Goal: Transaction & Acquisition: Purchase product/service

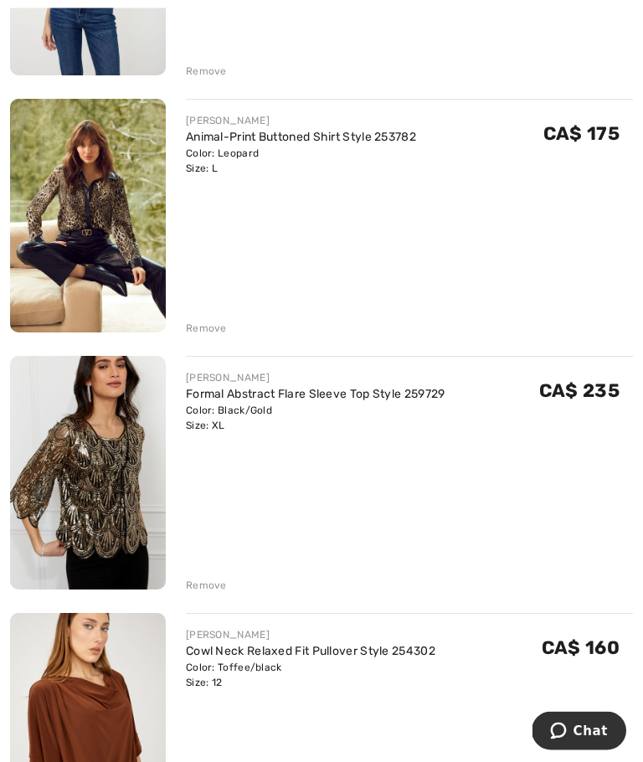
scroll to position [1177, 0]
click at [211, 321] on div "Remove" at bounding box center [206, 328] width 41 height 15
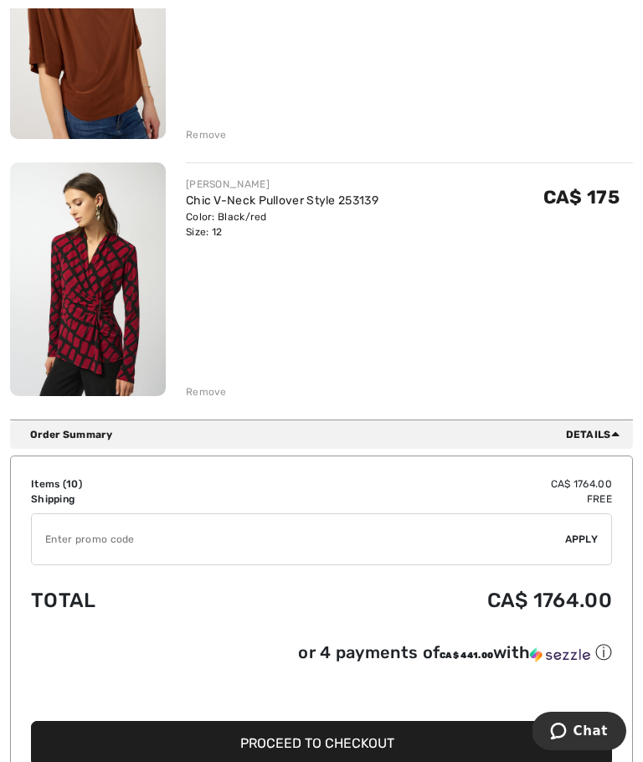
scroll to position [2601, 0]
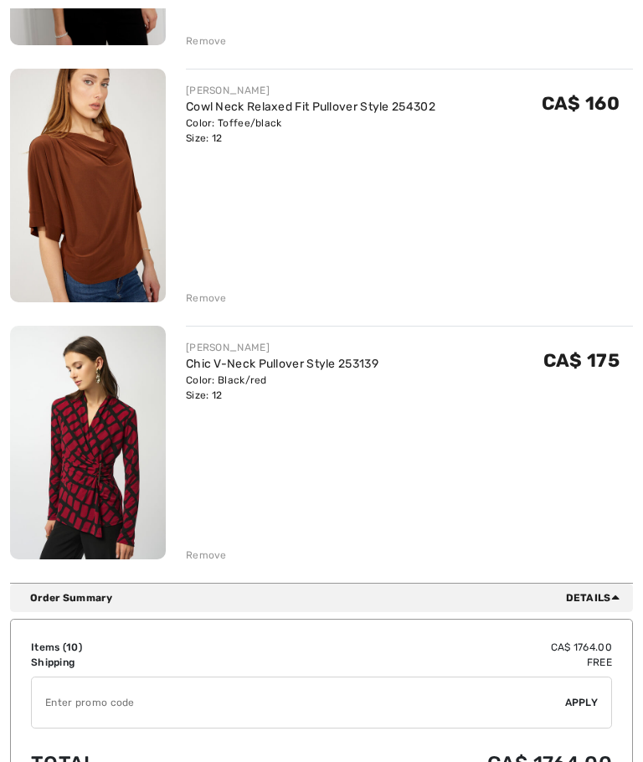
scroll to position [2239, 0]
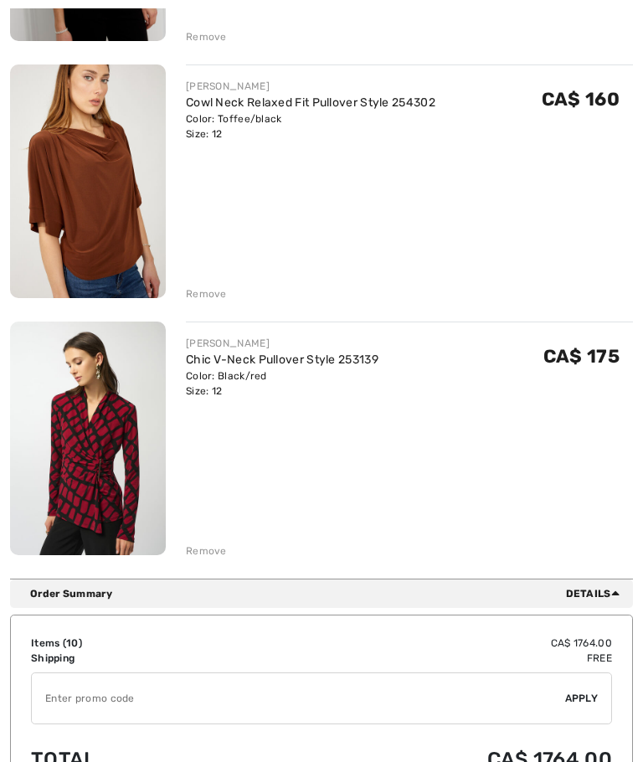
click at [112, 447] on img at bounding box center [88, 438] width 156 height 234
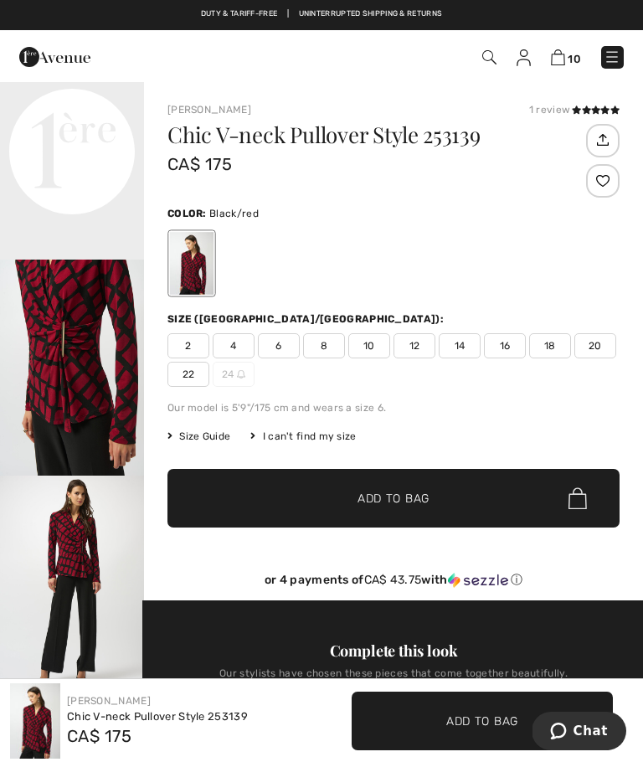
scroll to position [471, 0]
click at [94, 115] on video "Your browser does not support the video tag." at bounding box center [72, 79] width 144 height 72
click at [57, 423] on img "3 / 5" at bounding box center [72, 367] width 144 height 216
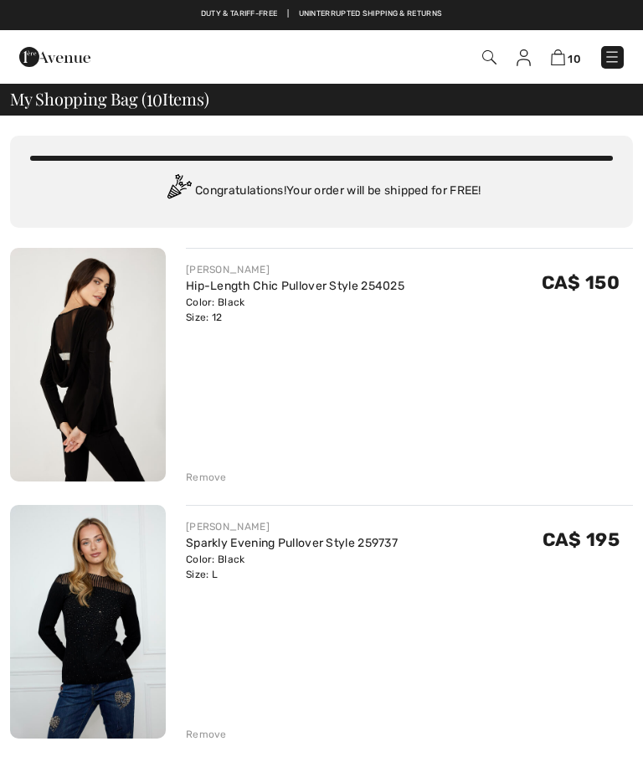
click at [95, 368] on img at bounding box center [88, 365] width 156 height 234
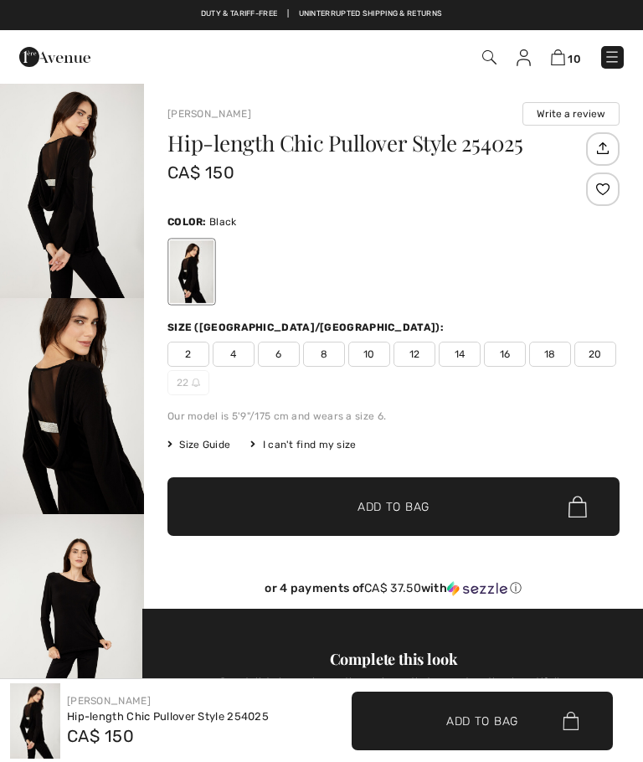
click at [85, 458] on img "2 / 4" at bounding box center [72, 406] width 144 height 216
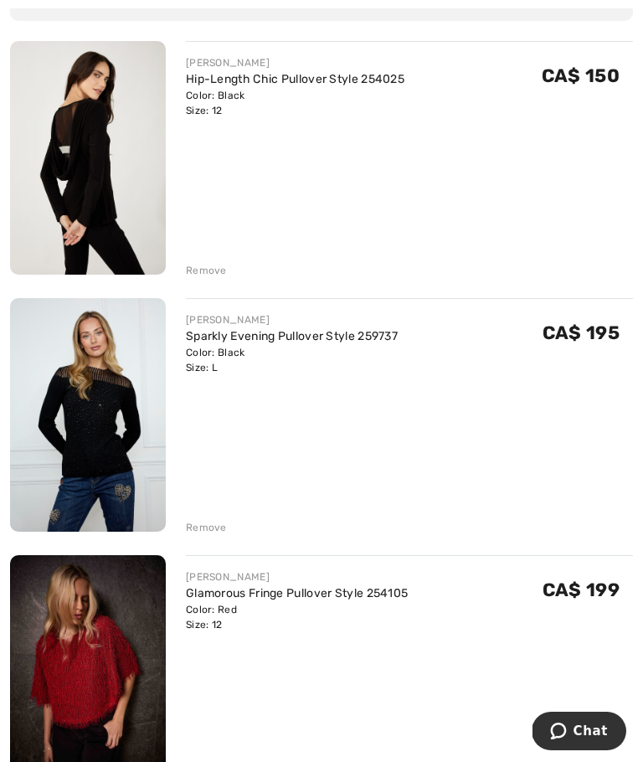
click at [114, 434] on img at bounding box center [88, 415] width 156 height 234
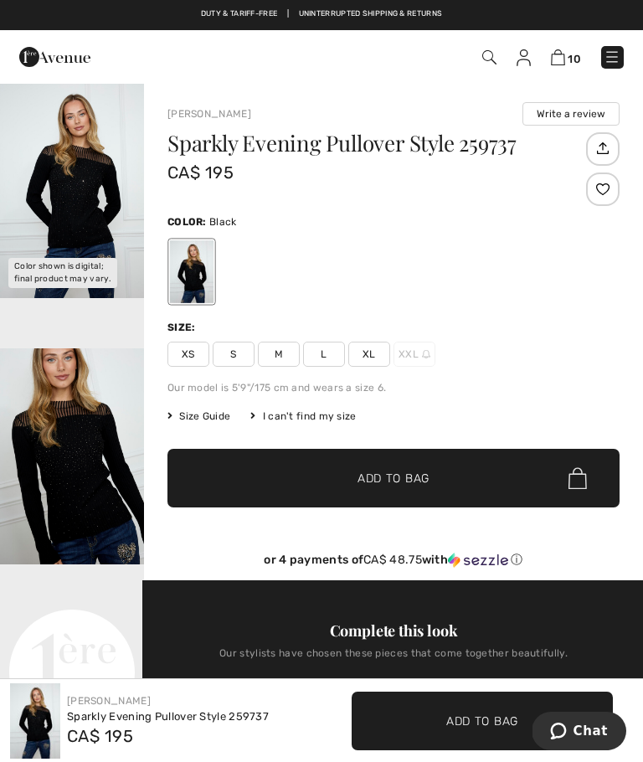
click at [74, 177] on img "1 / 5" at bounding box center [72, 190] width 144 height 216
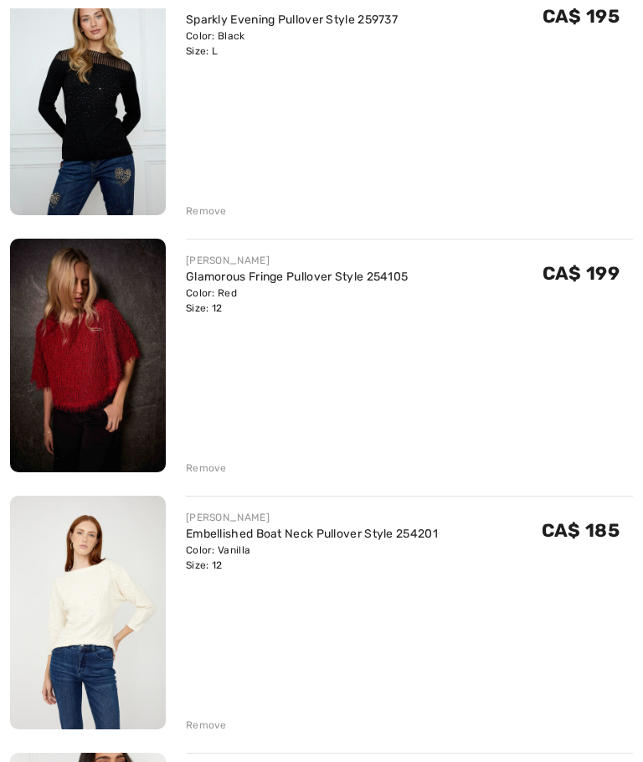
click at [92, 392] on img at bounding box center [88, 356] width 156 height 234
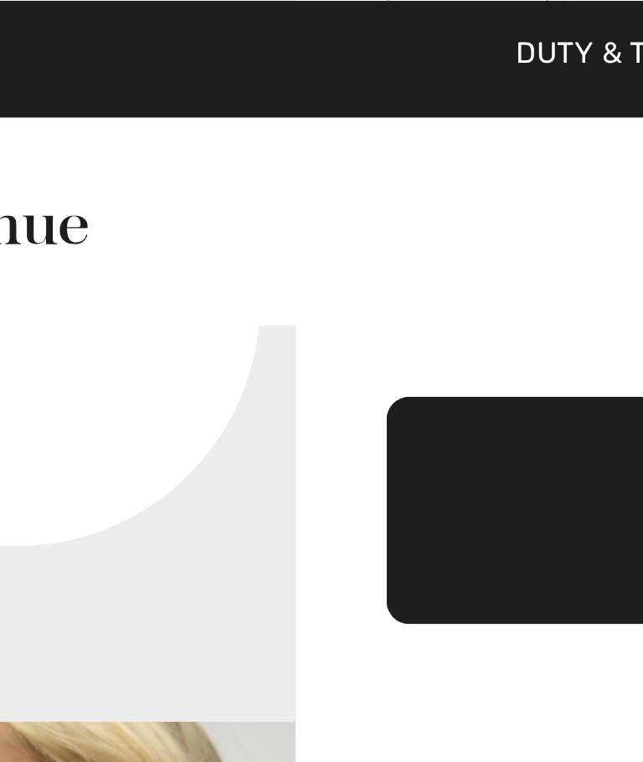
scroll to position [360, 0]
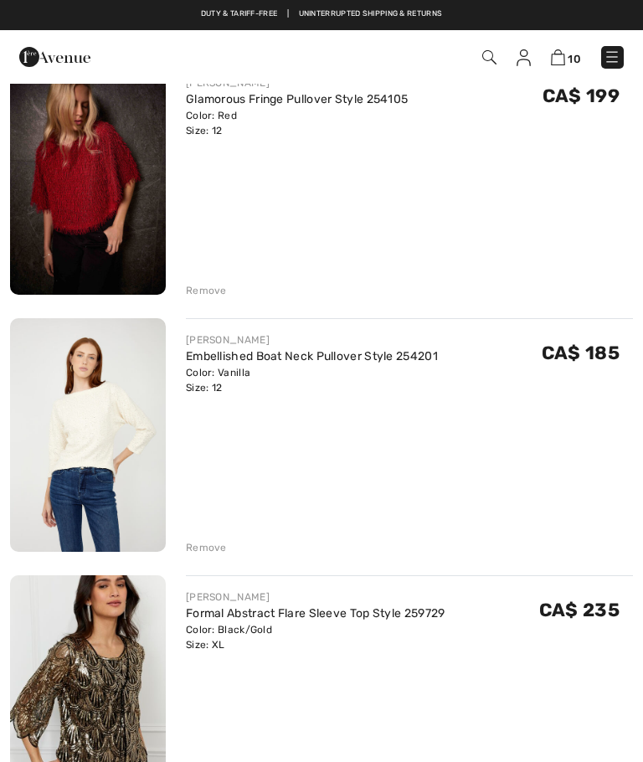
checkbox input "true"
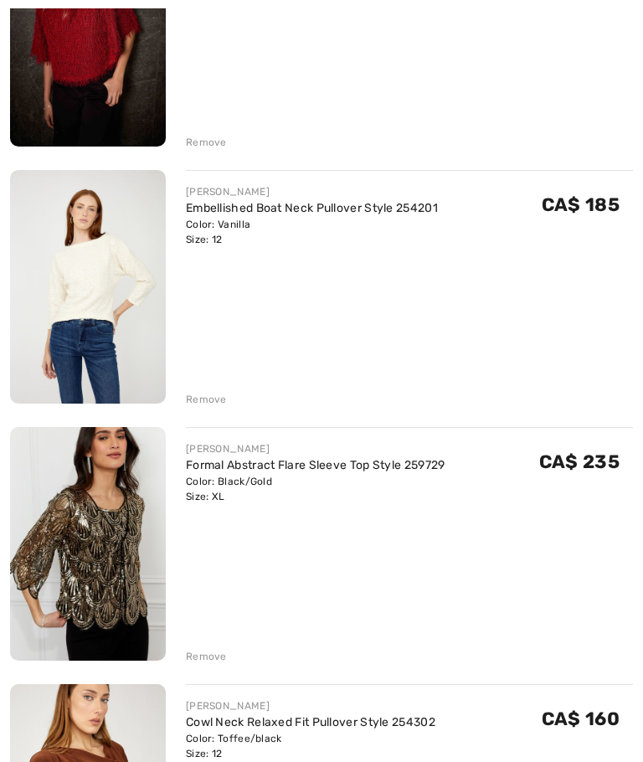
click at [106, 326] on img at bounding box center [88, 287] width 156 height 234
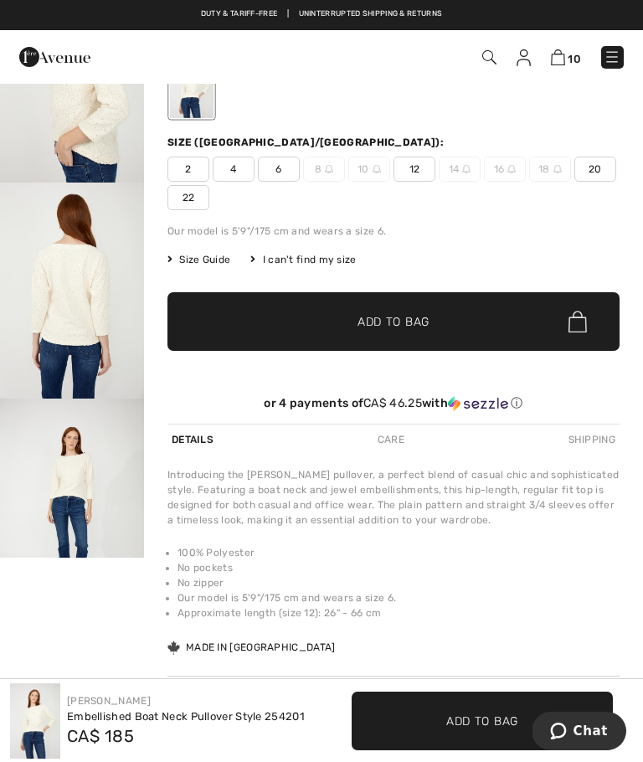
scroll to position [146, 0]
click at [86, 311] on img "3 / 4" at bounding box center [72, 291] width 144 height 216
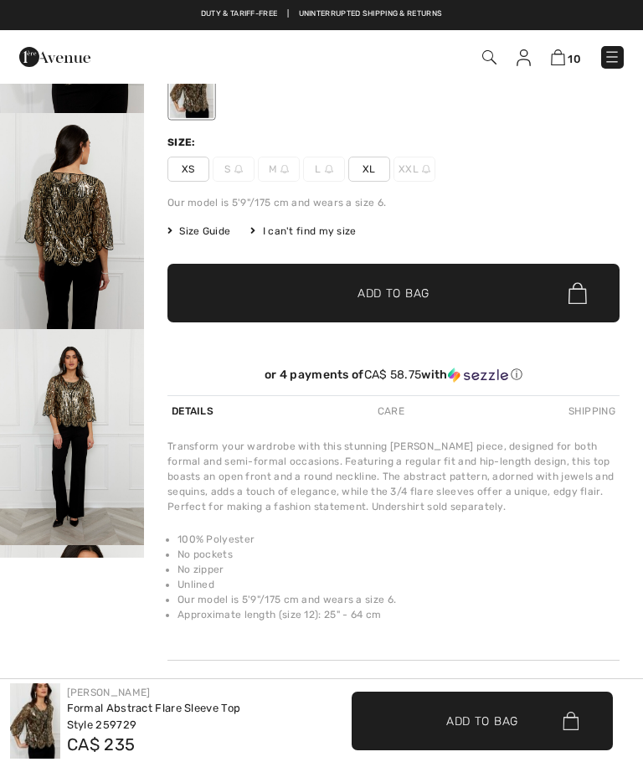
checkbox input "true"
click at [78, 414] on img "3 / 4" at bounding box center [72, 437] width 144 height 216
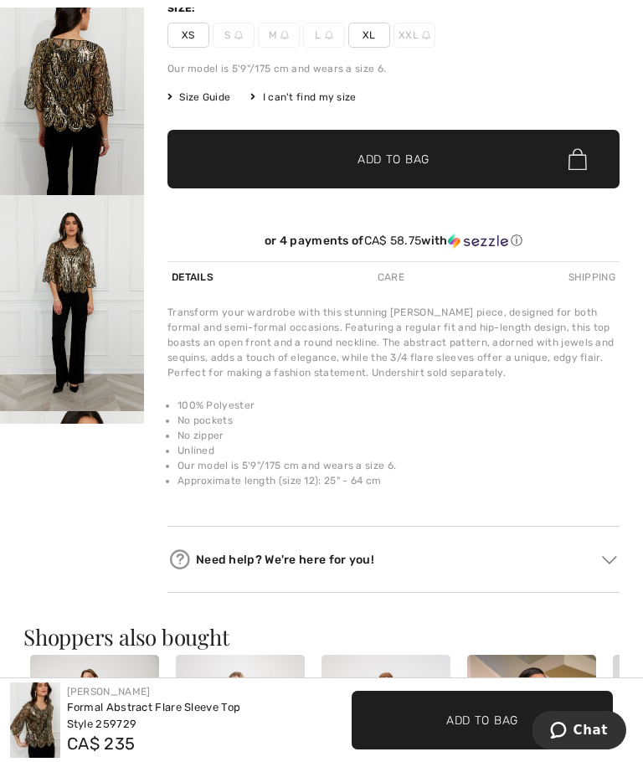
scroll to position [330, 0]
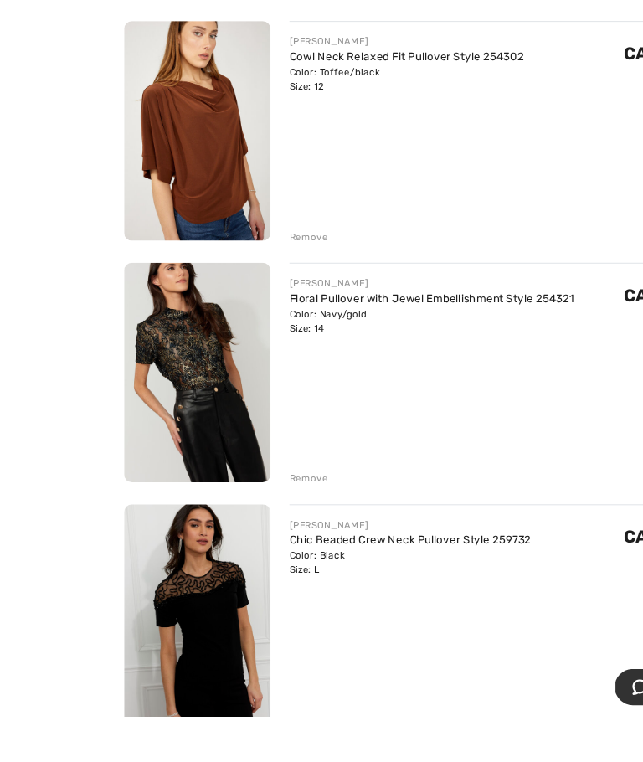
scroll to position [1534, 0]
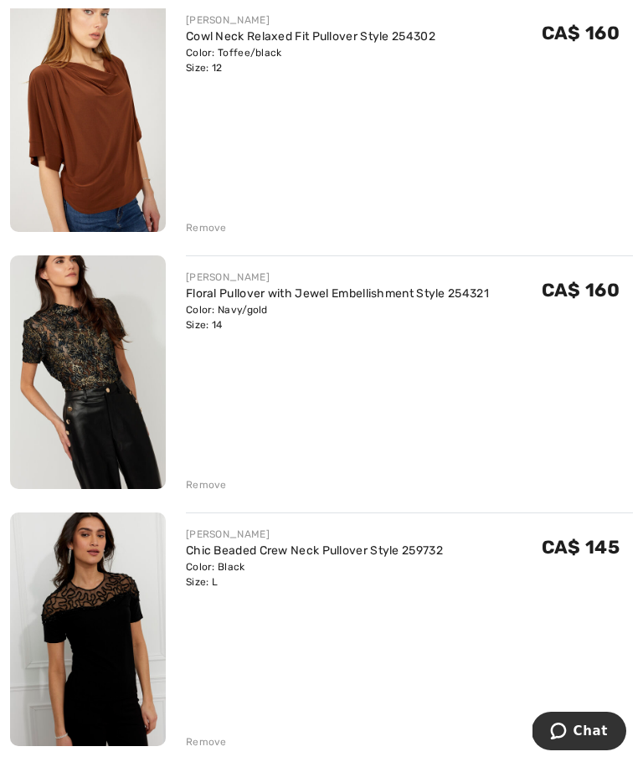
click at [111, 624] on img at bounding box center [88, 629] width 156 height 234
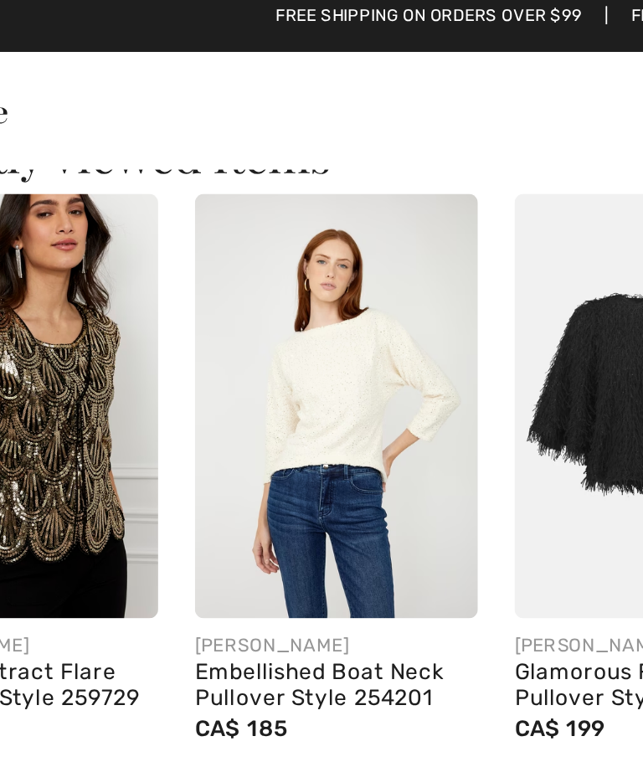
click at [176, 196] on img at bounding box center [240, 191] width 129 height 193
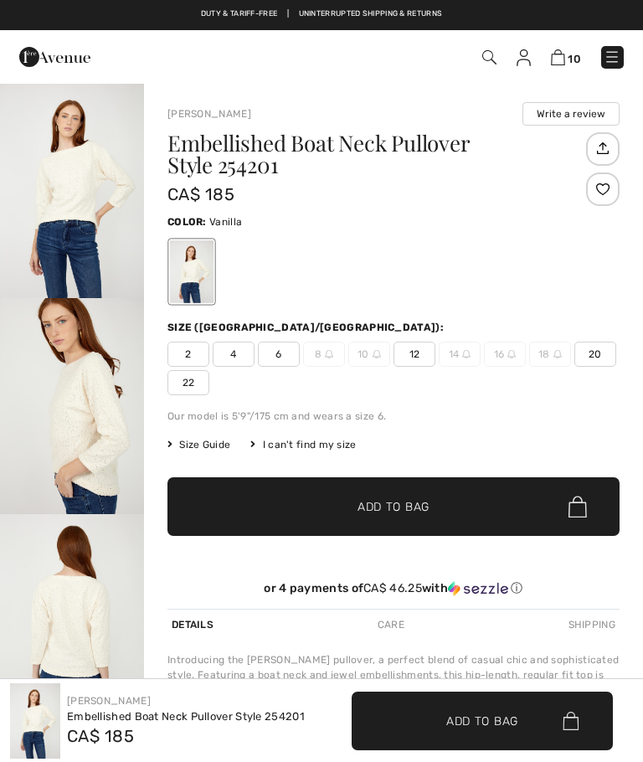
checkbox input "true"
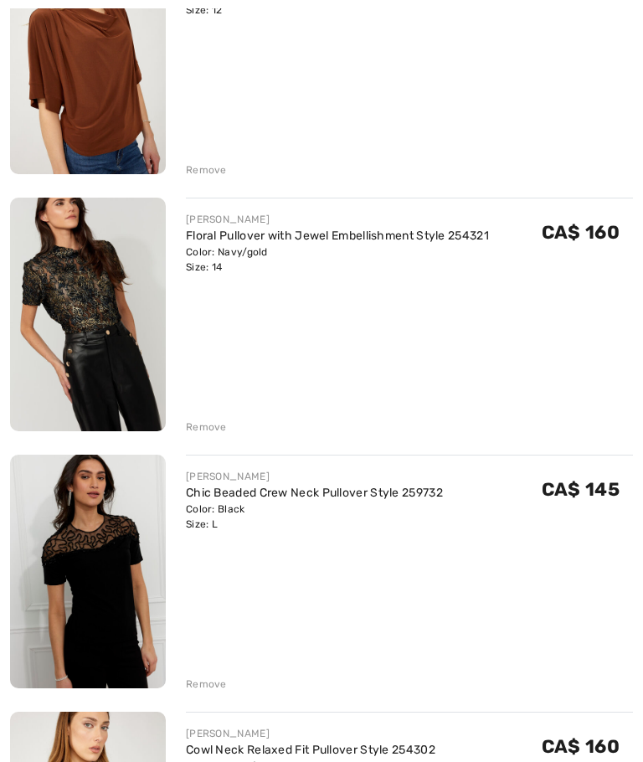
checkbox input "true"
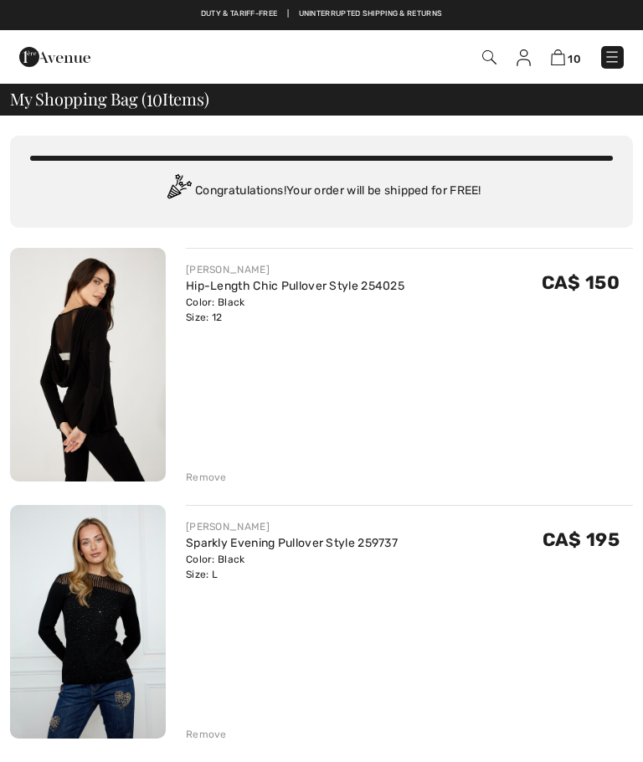
click at [571, 49] on link "10" at bounding box center [566, 58] width 30 height 18
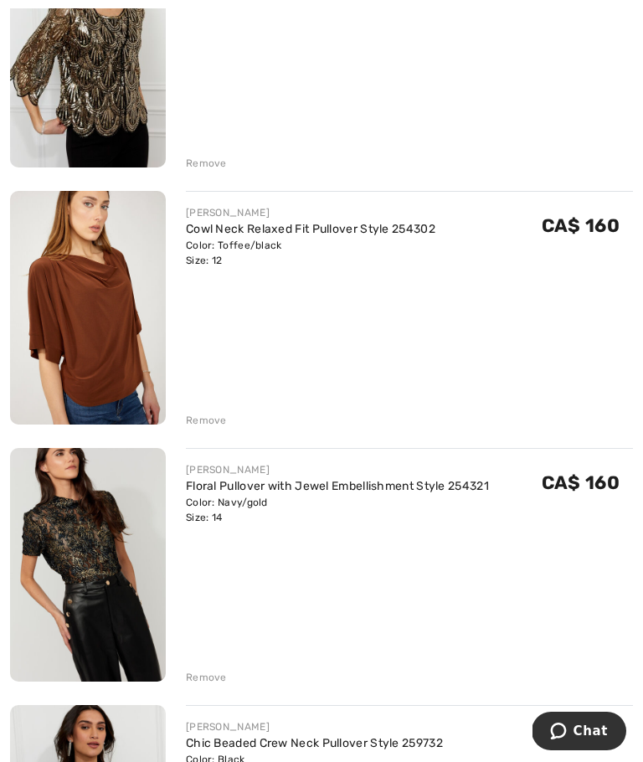
scroll to position [1341, 0]
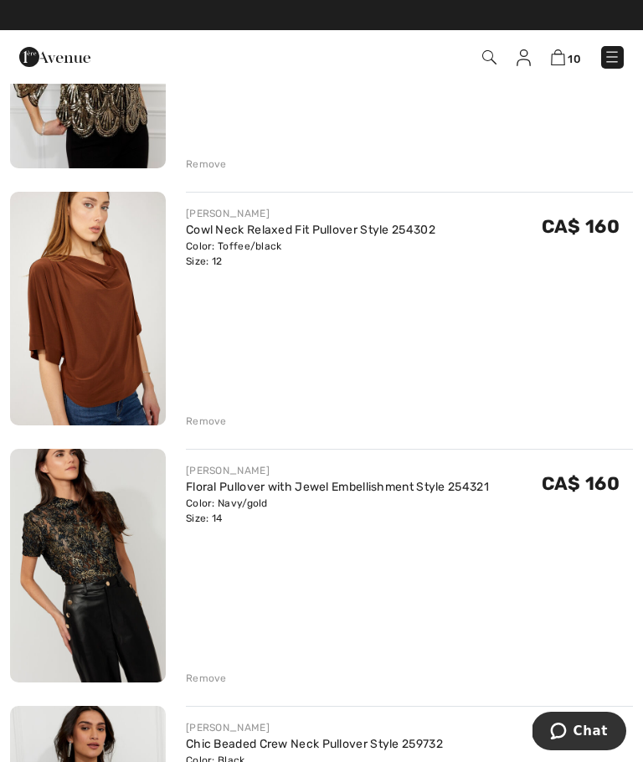
click at [119, 563] on img at bounding box center [88, 566] width 156 height 234
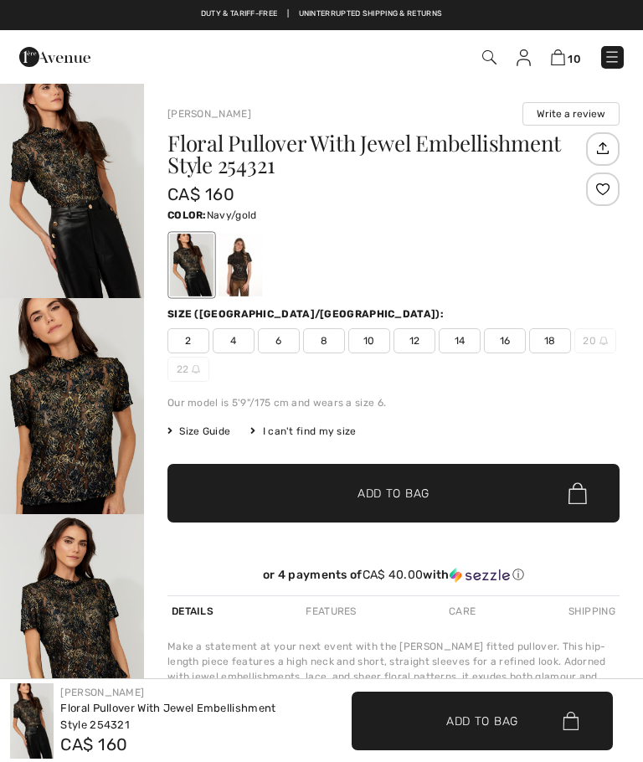
checkbox input "true"
click at [424, 340] on span "12" at bounding box center [414, 340] width 42 height 25
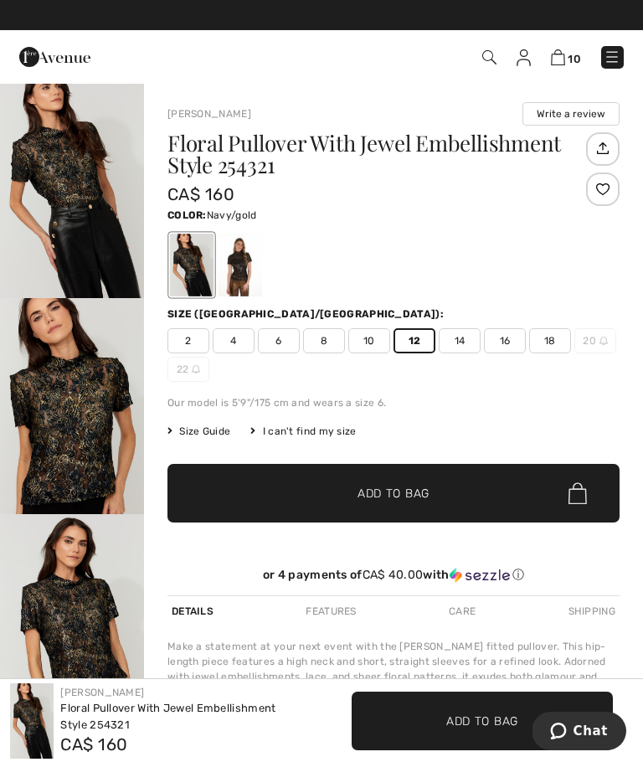
click at [460, 482] on span "✔ Added to Bag Add to Bag" at bounding box center [393, 493] width 452 height 59
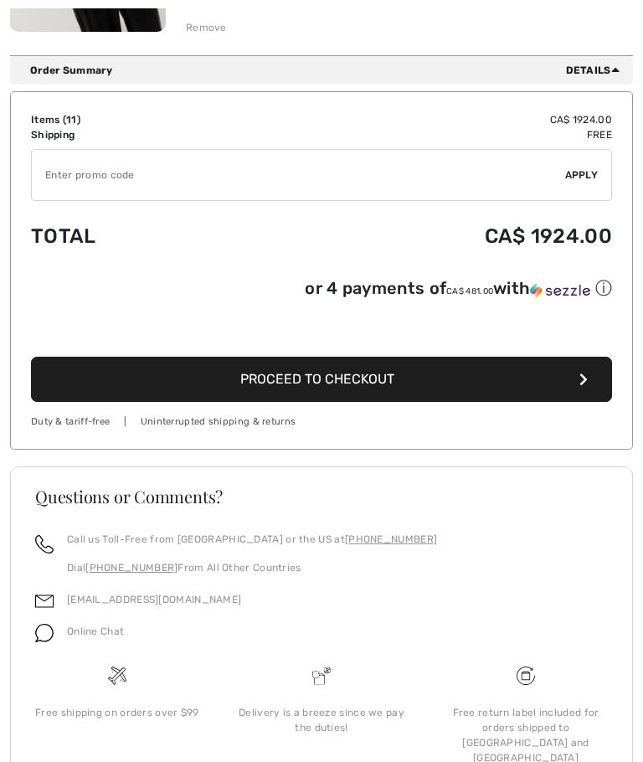
scroll to position [3020, 0]
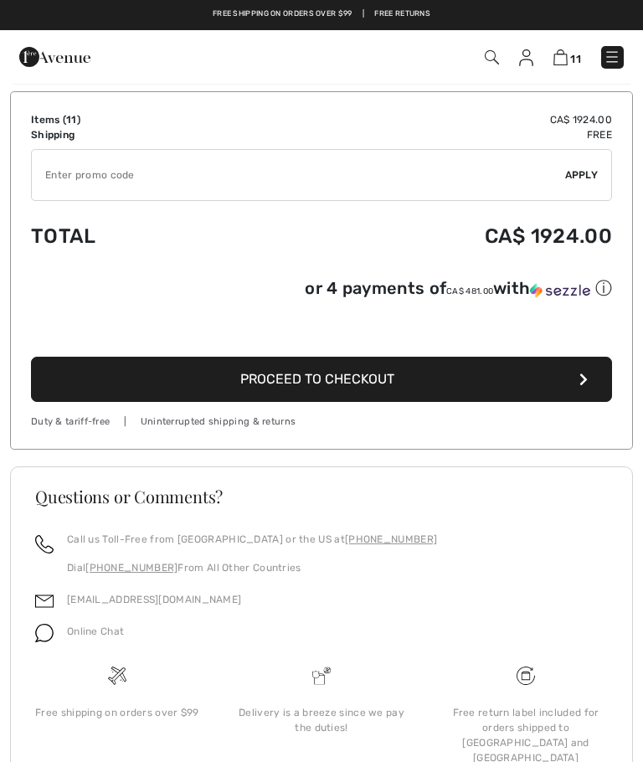
click at [412, 379] on button "Proceed to Checkout" at bounding box center [321, 379] width 581 height 45
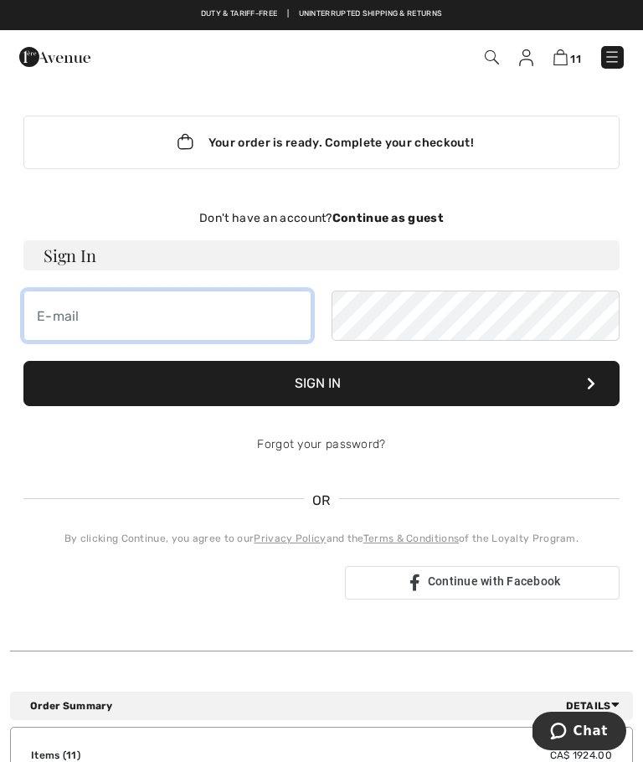
click at [109, 322] on input "email" at bounding box center [167, 315] width 288 height 50
click at [245, 319] on input "cynclarke@shaw.ca" at bounding box center [167, 315] width 288 height 50
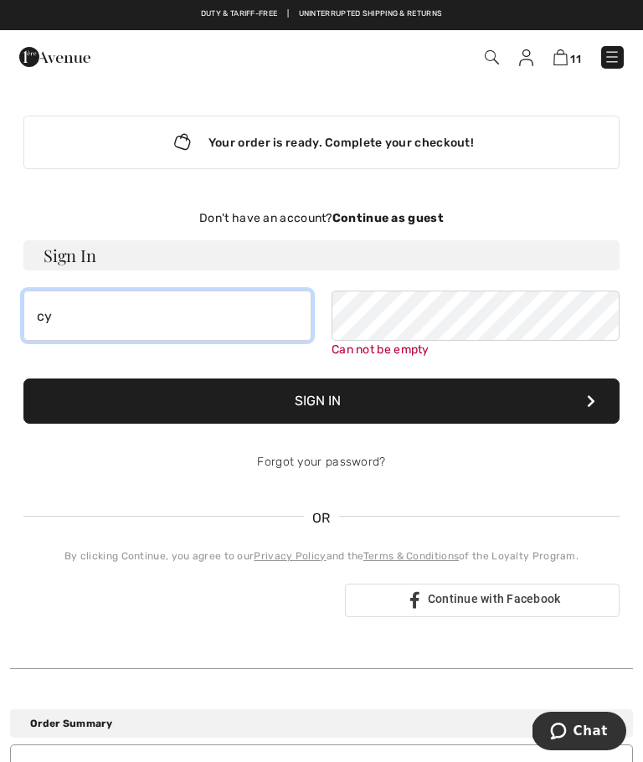
type input "c"
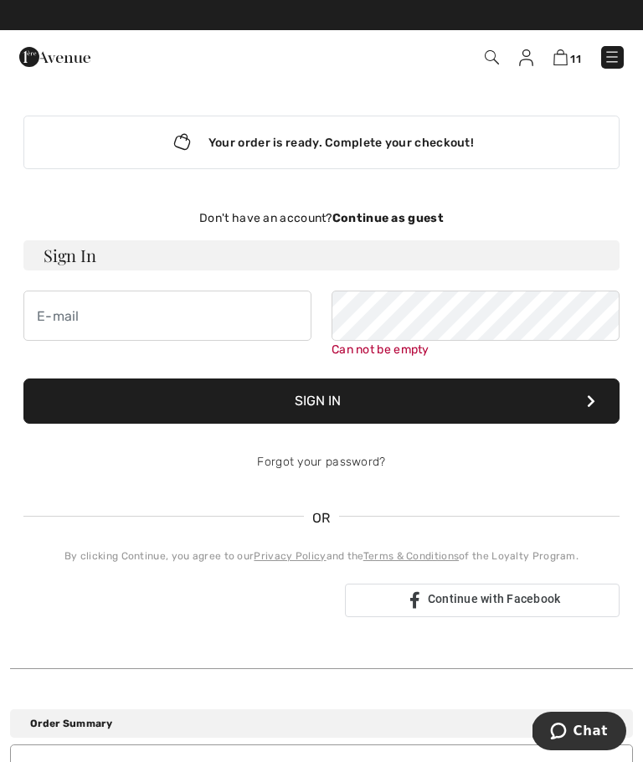
click at [414, 222] on strong "Continue as guest" at bounding box center [387, 218] width 111 height 14
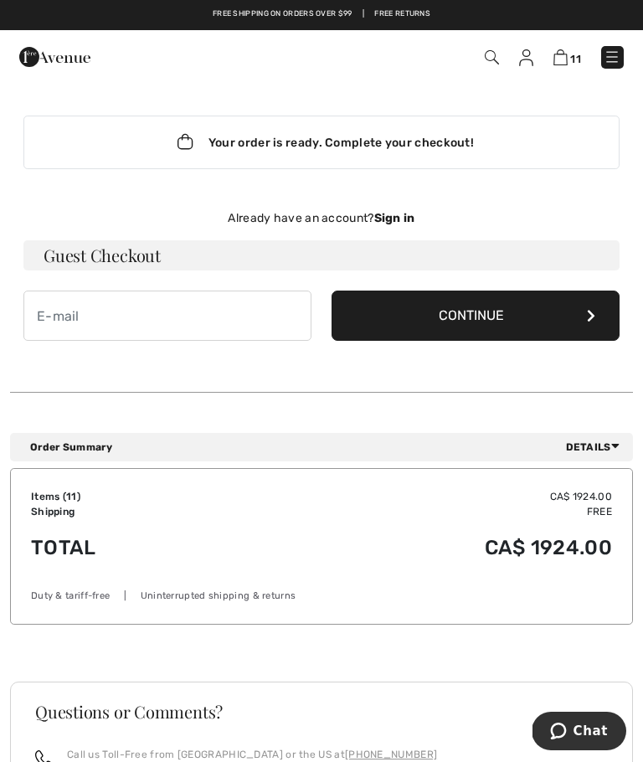
click at [167, 252] on h3 "Guest Checkout" at bounding box center [321, 255] width 596 height 30
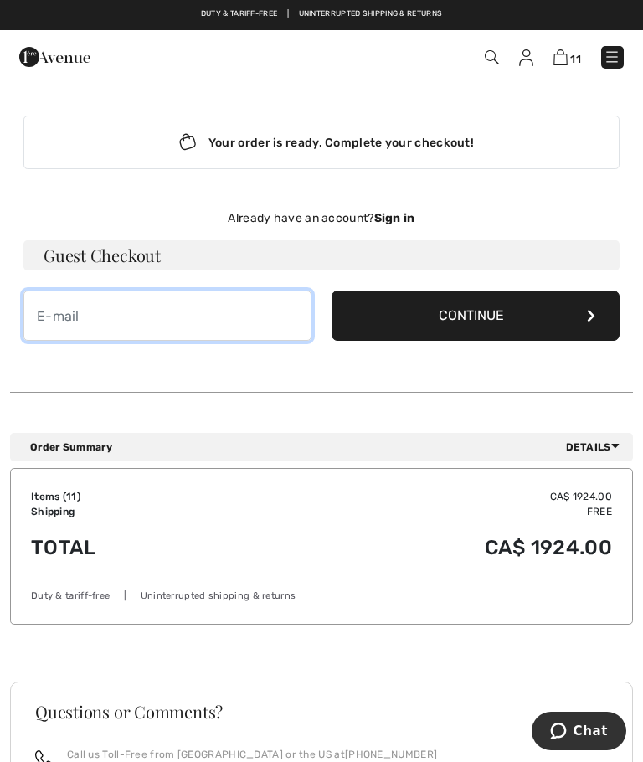
click at [132, 328] on input "email" at bounding box center [167, 315] width 288 height 50
type input "djs89@shaw.ca"
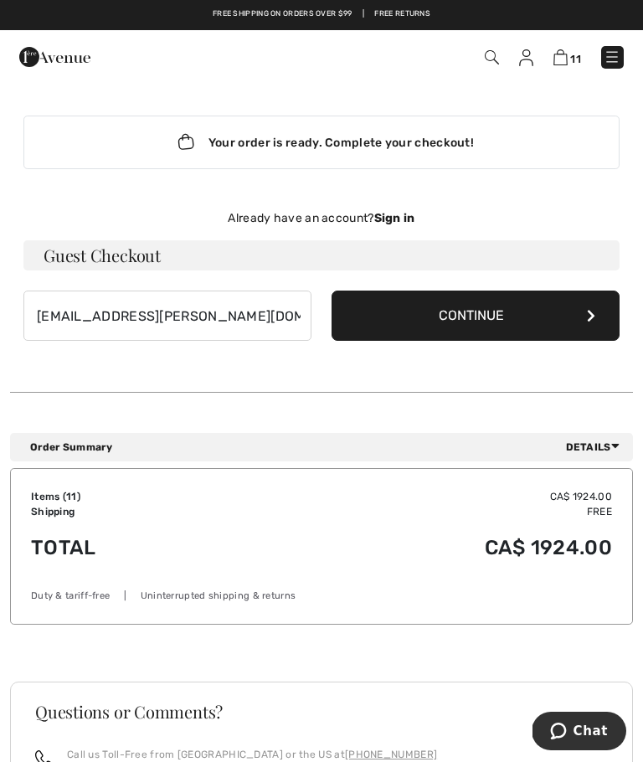
click at [478, 311] on button "Continue" at bounding box center [476, 315] width 288 height 50
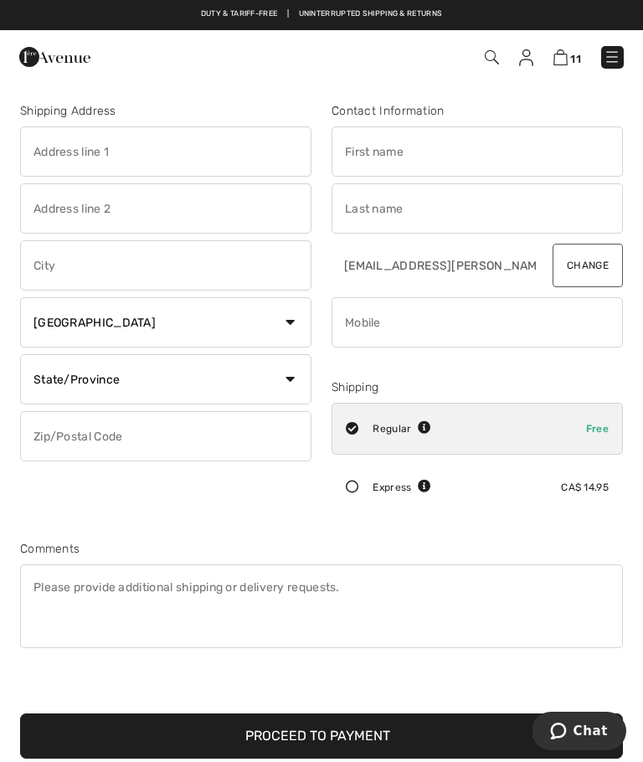
click at [393, 158] on input "text" at bounding box center [477, 151] width 291 height 50
type input "Cyndie"
type input "Swaan"
click at [426, 151] on input "Cyndie" at bounding box center [477, 151] width 291 height 50
type input "C"
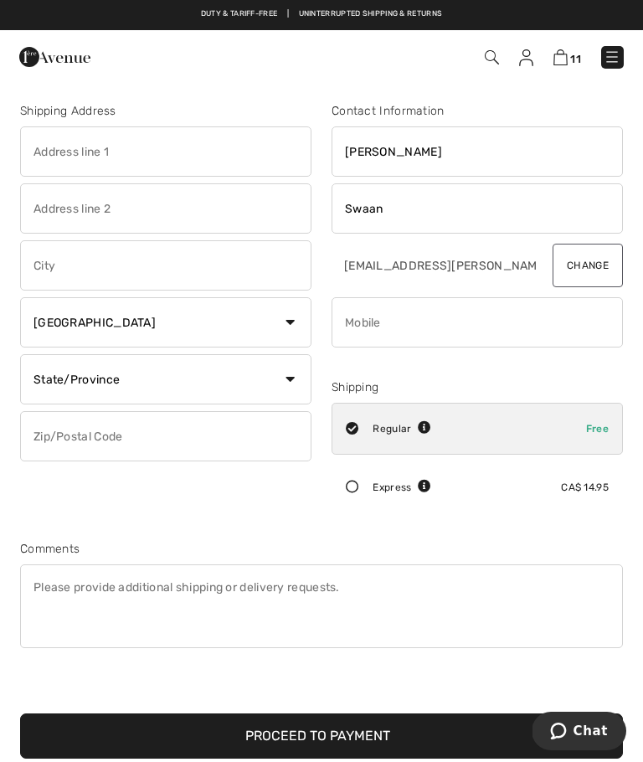
type input "Jim"
click at [478, 225] on input "Swaan" at bounding box center [477, 208] width 291 height 50
click at [123, 156] on input "text" at bounding box center [165, 151] width 291 height 50
type input "416 Vaughan Steer"
click at [89, 265] on input "text" at bounding box center [165, 265] width 291 height 50
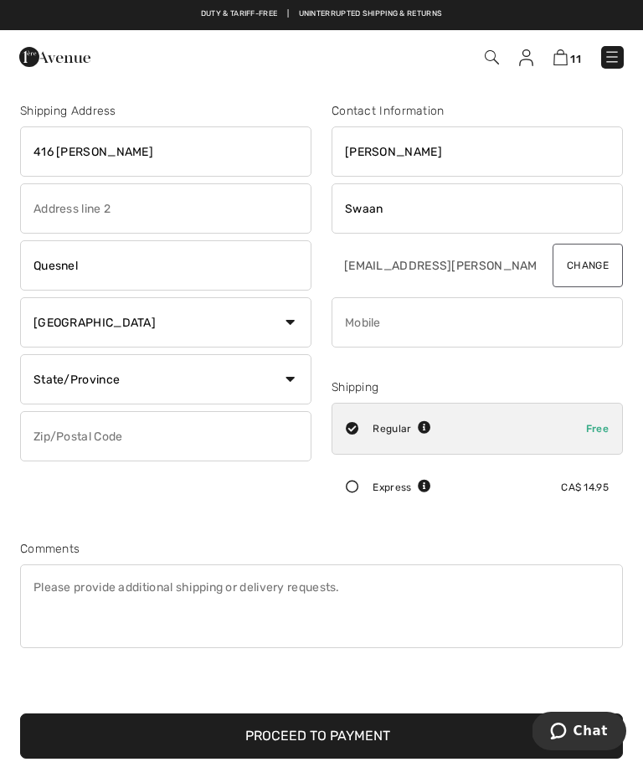
type input "Quesnel"
click at [93, 377] on select "State/Province Alberta British Columbia Manitoba New Brunswick Newfoundland and…" at bounding box center [165, 379] width 291 height 50
select select "BC"
click at [103, 429] on input "text" at bounding box center [165, 436] width 291 height 50
type input "V2J2T4"
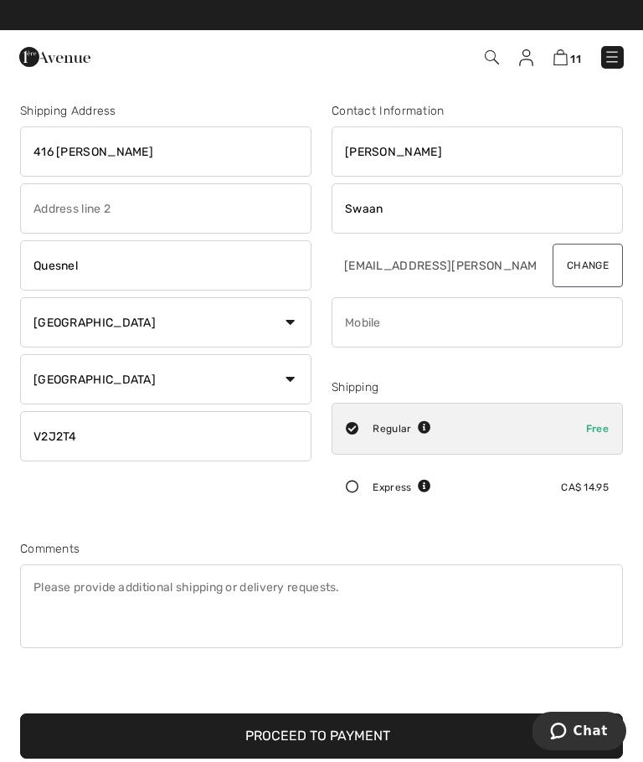
click at [403, 317] on input "phone" at bounding box center [477, 322] width 291 height 50
type input "2509919880"
click at [433, 207] on input "Swaan" at bounding box center [477, 208] width 291 height 50
click at [469, 260] on input "djs89@shaw.ca" at bounding box center [436, 265] width 208 height 50
click at [340, 421] on div "Regular Free" at bounding box center [477, 429] width 291 height 52
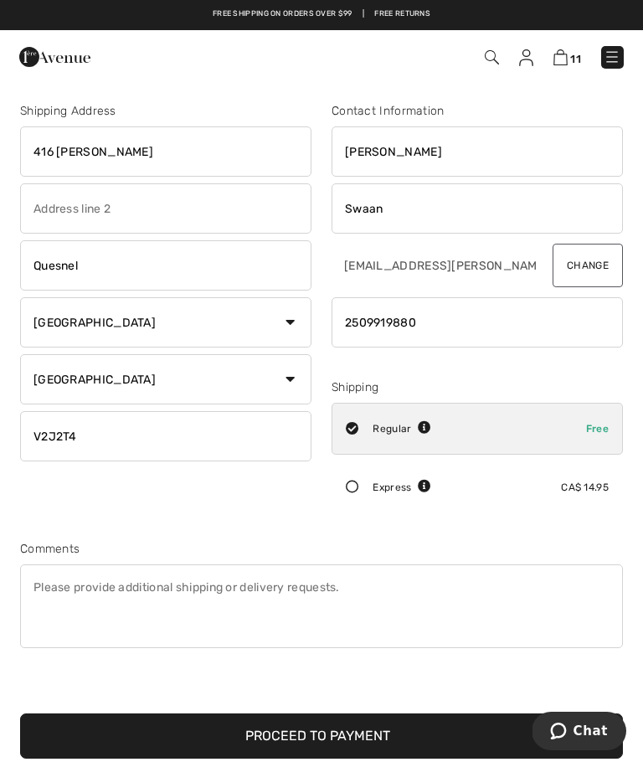
radio input "true"
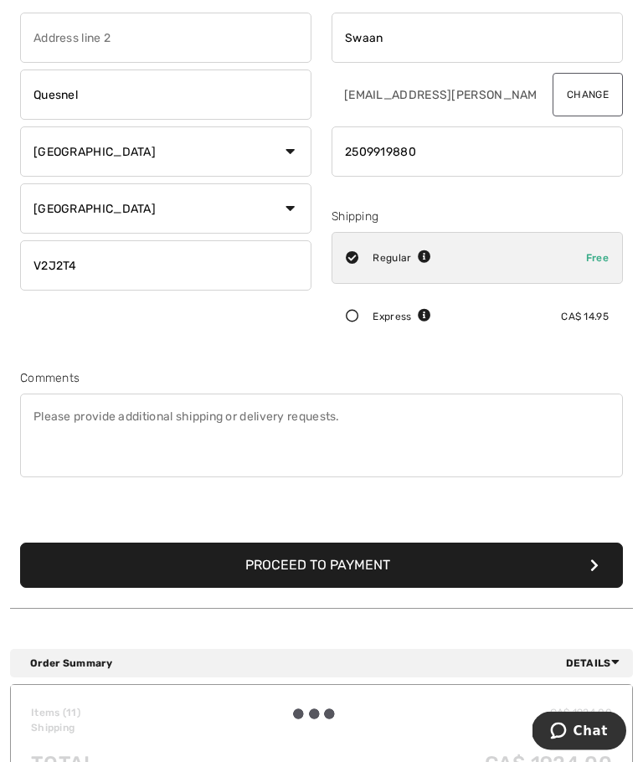
scroll to position [172, 0]
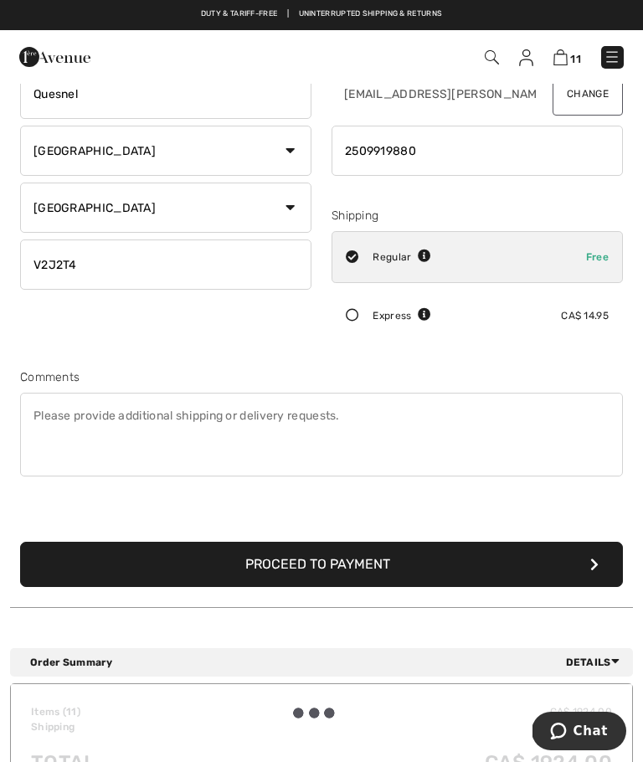
click at [430, 572] on button "Proceed to Payment" at bounding box center [321, 564] width 603 height 45
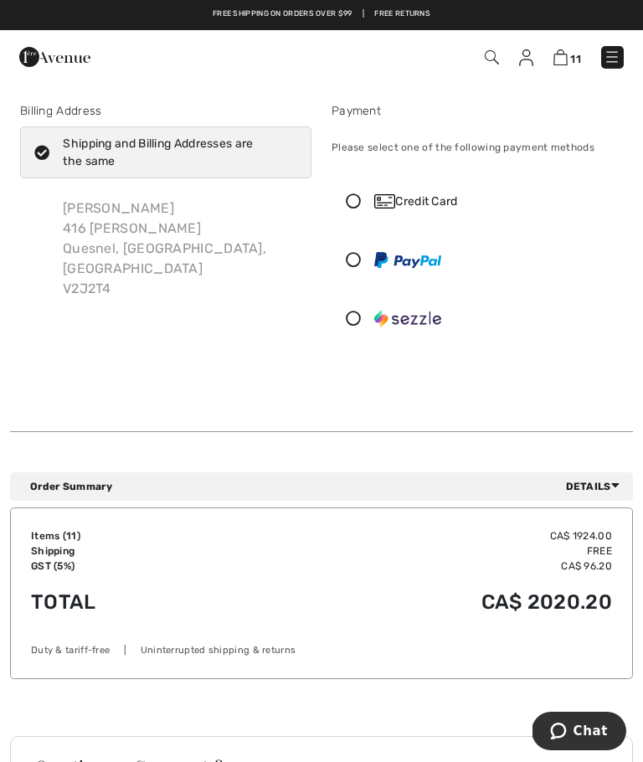
click at [348, 205] on icon at bounding box center [353, 200] width 42 height 15
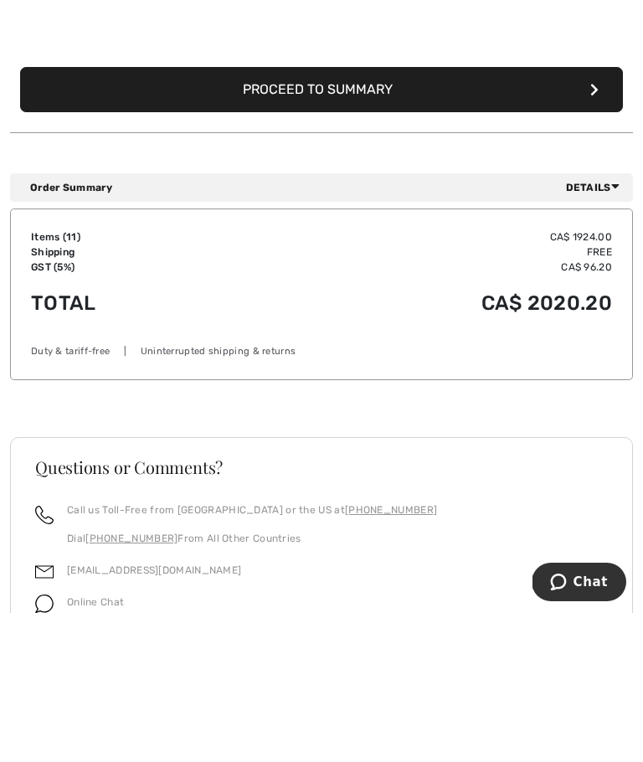
scroll to position [375, 0]
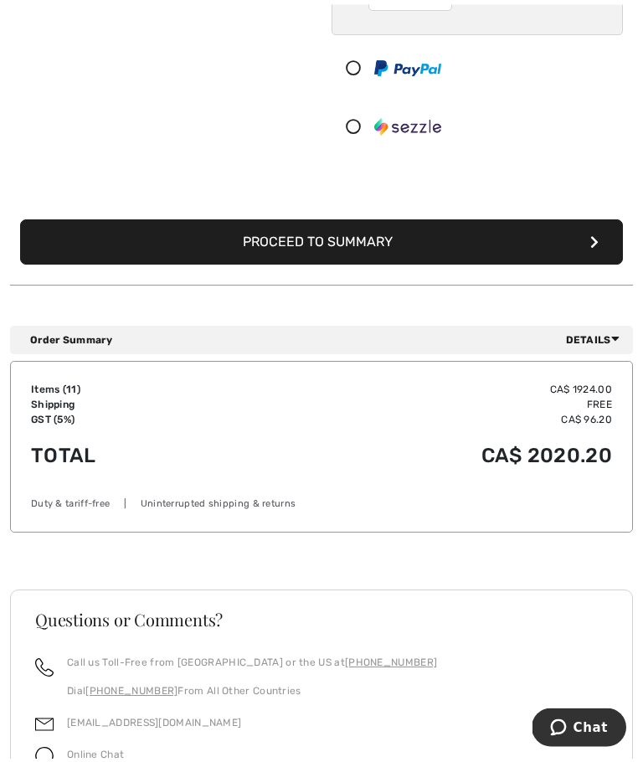
click at [400, 239] on button "Proceed to Summary" at bounding box center [321, 246] width 603 height 45
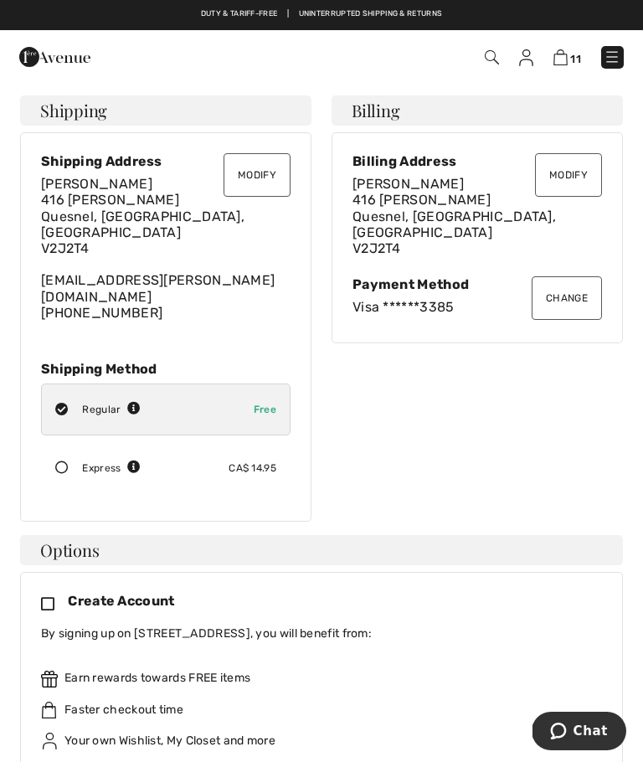
click at [262, 182] on button "Modify" at bounding box center [257, 175] width 67 height 44
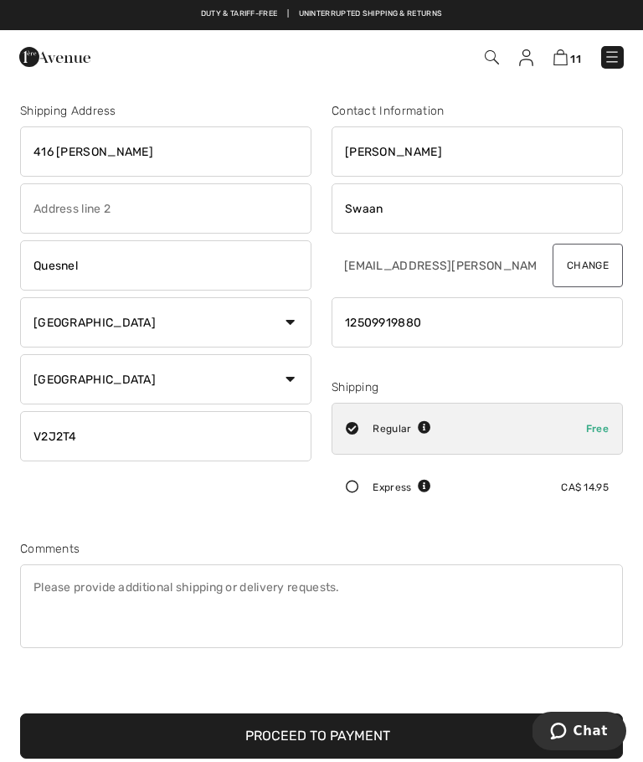
click at [51, 208] on input "text" at bounding box center [165, 208] width 291 height 50
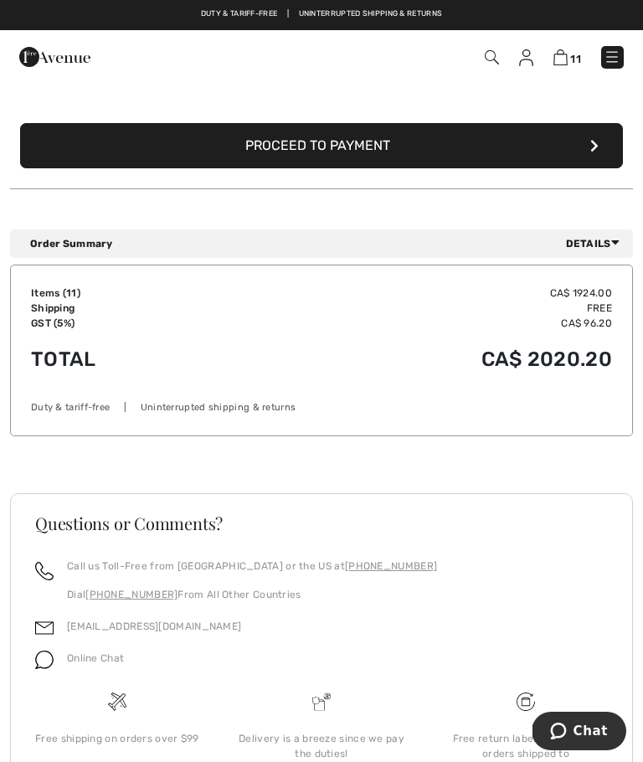
type input "Alley Side"
click at [396, 150] on button "Proceed to Payment" at bounding box center [321, 145] width 603 height 45
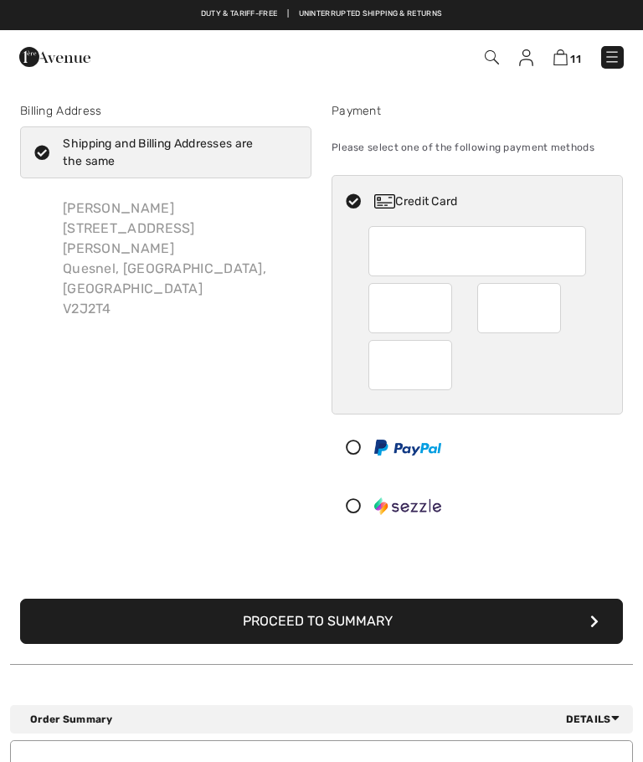
checkbox input "true"
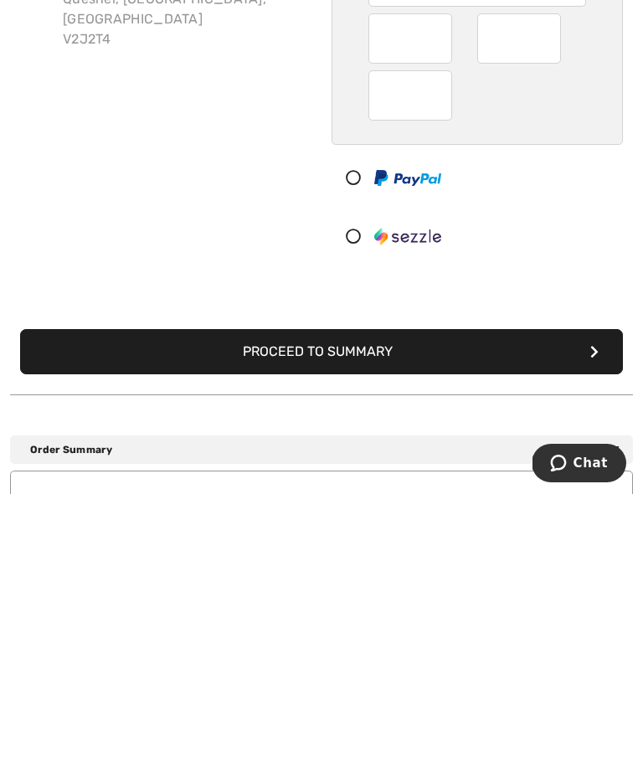
click at [428, 597] on button "Proceed to Summary" at bounding box center [321, 619] width 603 height 45
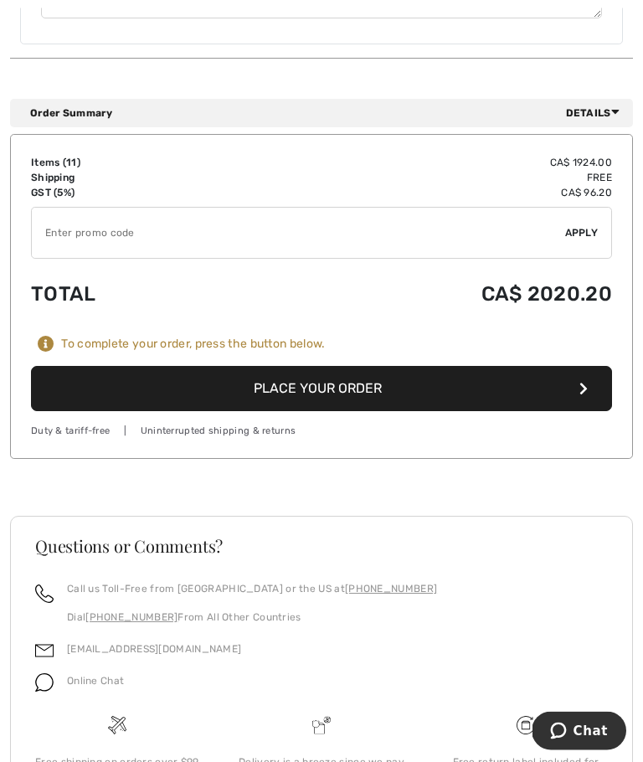
scroll to position [1779, 0]
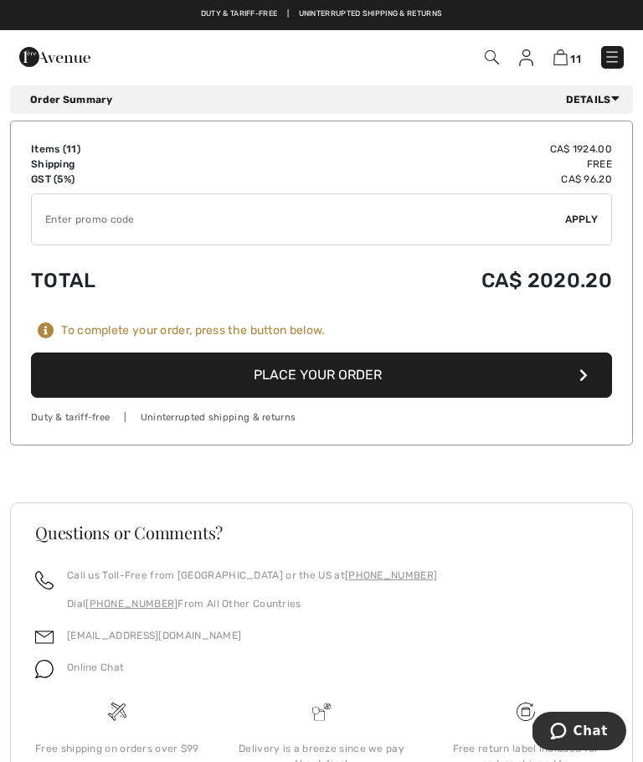
click at [414, 352] on button "Place Your Order" at bounding box center [321, 374] width 581 height 45
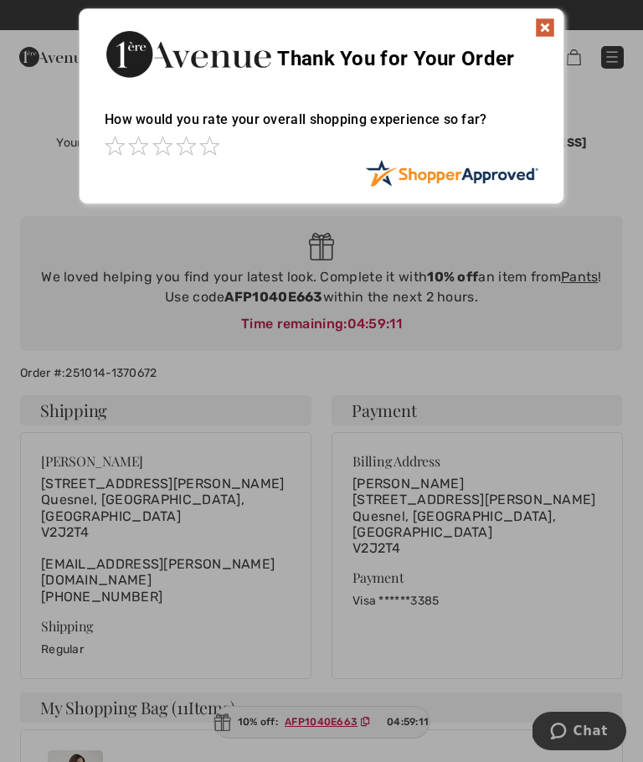
click at [607, 404] on div at bounding box center [321, 381] width 643 height 762
click at [553, 19] on img at bounding box center [545, 28] width 20 height 20
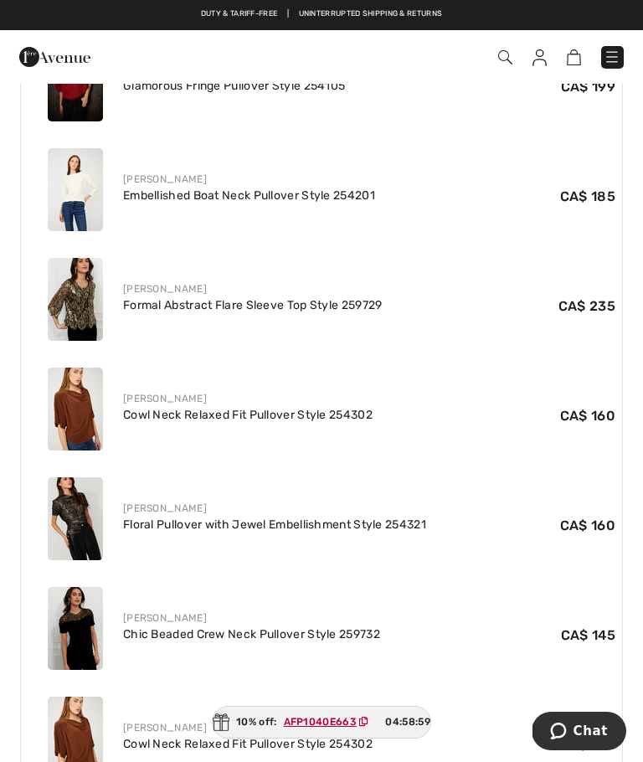
scroll to position [930, 0]
